Goal: Information Seeking & Learning: Compare options

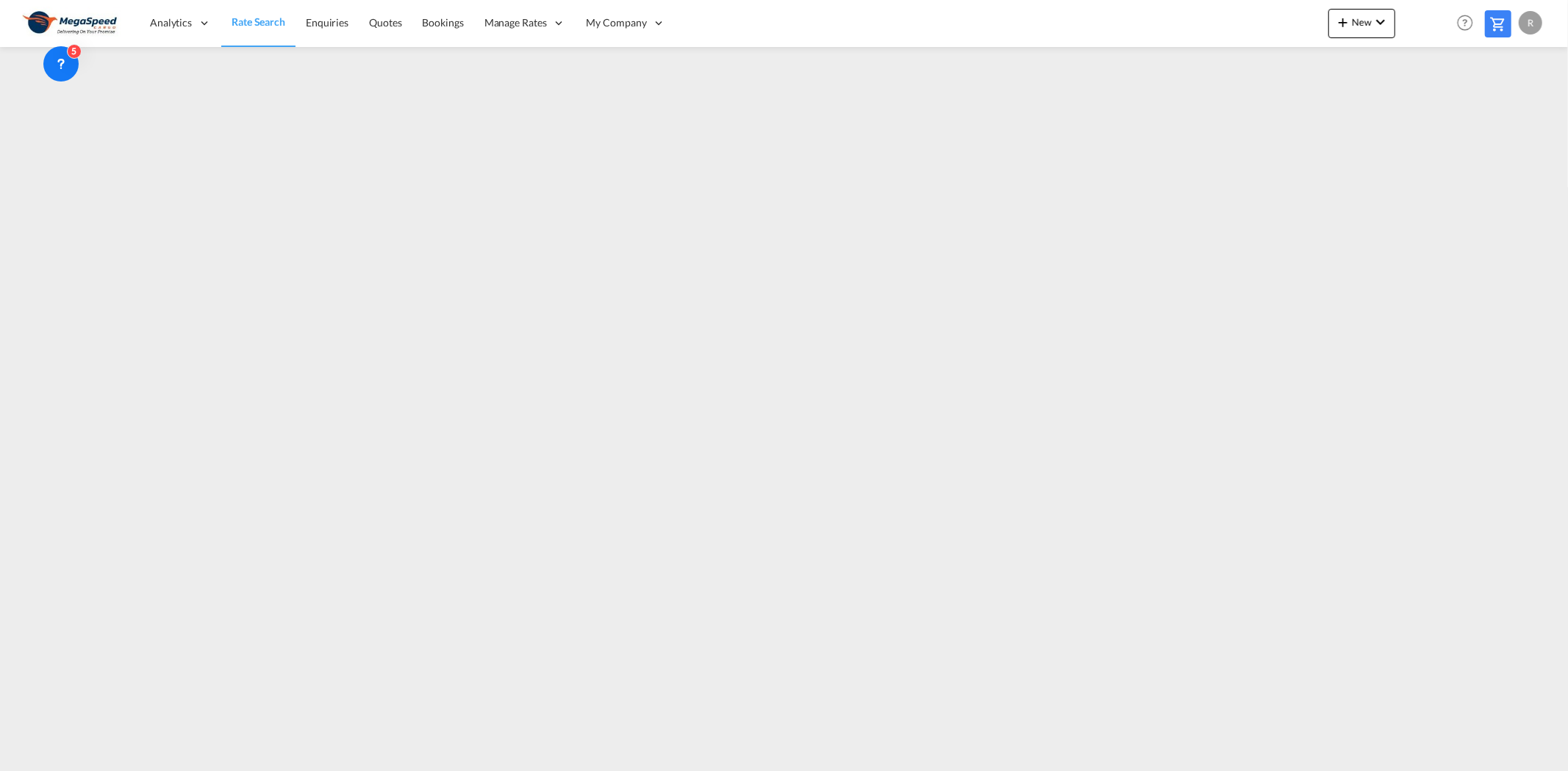
click at [257, 13] on link "Rate Search" at bounding box center [259, 23] width 74 height 48
drag, startPoint x: 67, startPoint y: 77, endPoint x: 61, endPoint y: 109, distance: 32.6
click at [61, 109] on icon at bounding box center [68, 109] width 15 height 15
click at [62, 104] on icon at bounding box center [68, 109] width 15 height 15
click at [30, 90] on icon at bounding box center [37, 94] width 15 height 15
